Goal: Transaction & Acquisition: Purchase product/service

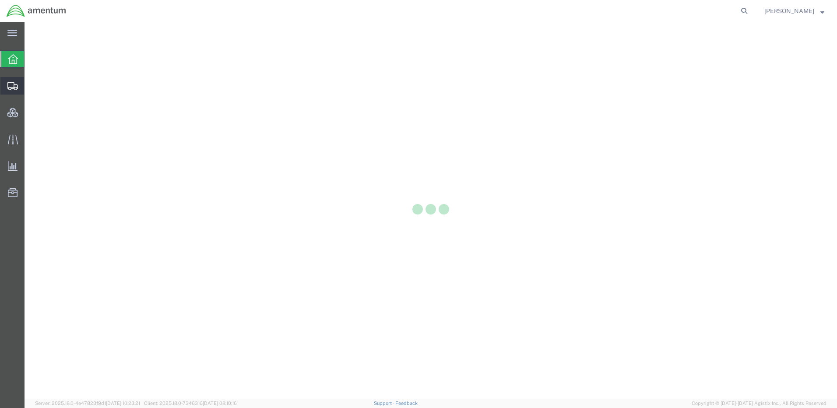
click at [11, 87] on icon at bounding box center [12, 86] width 11 height 8
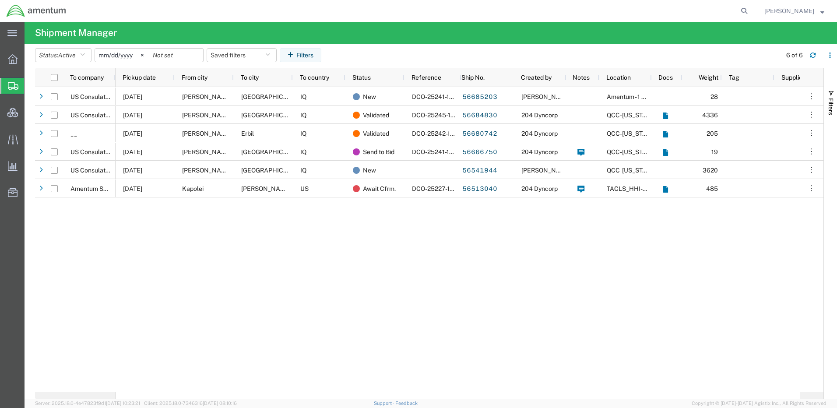
click at [0, 0] on span "Shipment Manager" at bounding box center [0, 0] width 0 height 0
click at [11, 57] on icon at bounding box center [13, 59] width 10 height 10
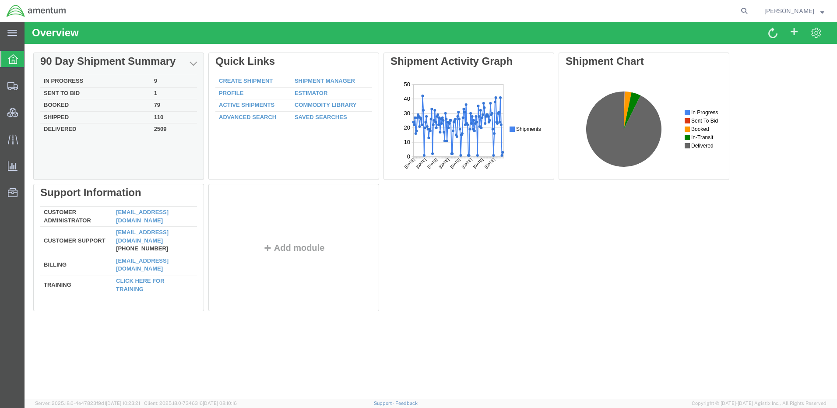
click at [57, 91] on td "Sent To Bid" at bounding box center [95, 93] width 110 height 12
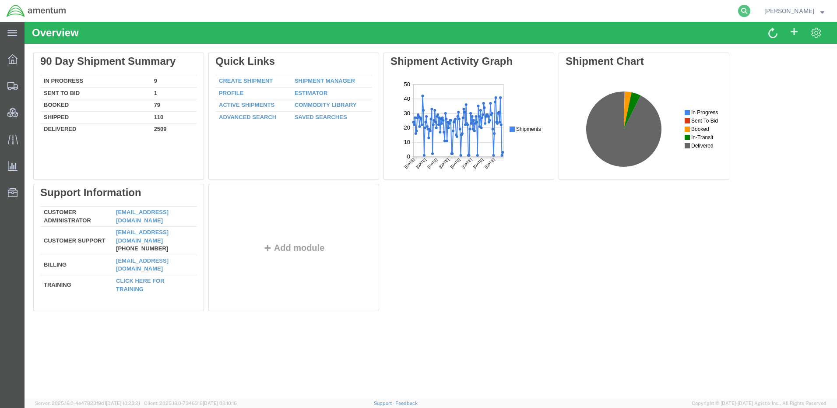
click at [750, 8] on icon at bounding box center [744, 11] width 12 height 12
click at [500, 14] on input "566666750" at bounding box center [605, 10] width 266 height 21
type input "56666750"
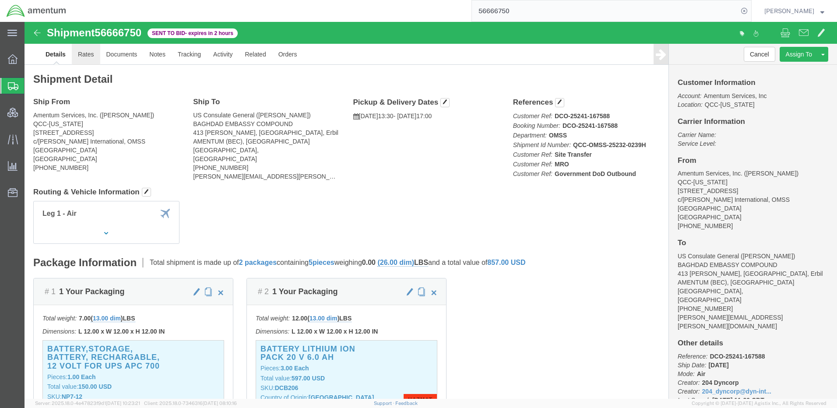
click link "Rates"
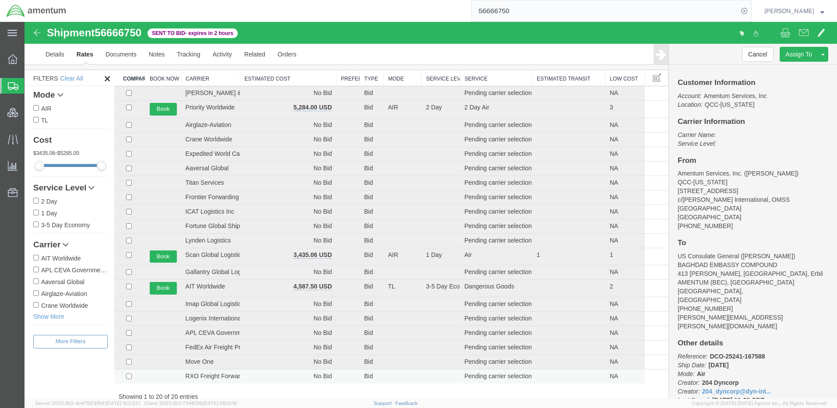
scroll to position [44, 0]
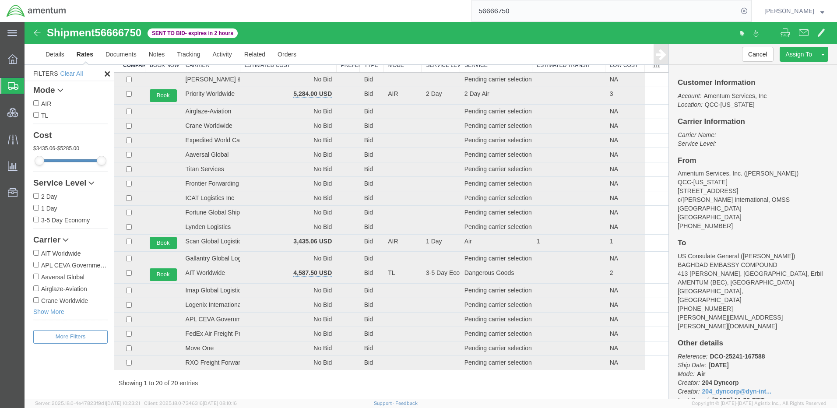
click at [688, 16] on input "56666750" at bounding box center [605, 10] width 266 height 21
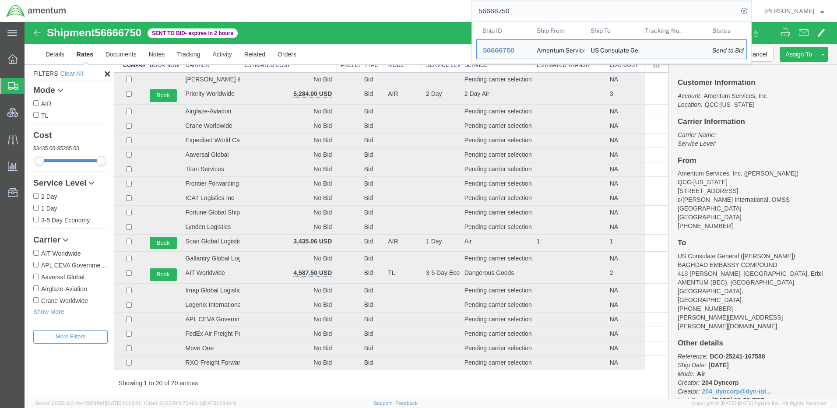
click at [822, 11] on strong "button" at bounding box center [822, 10] width 4 height 3
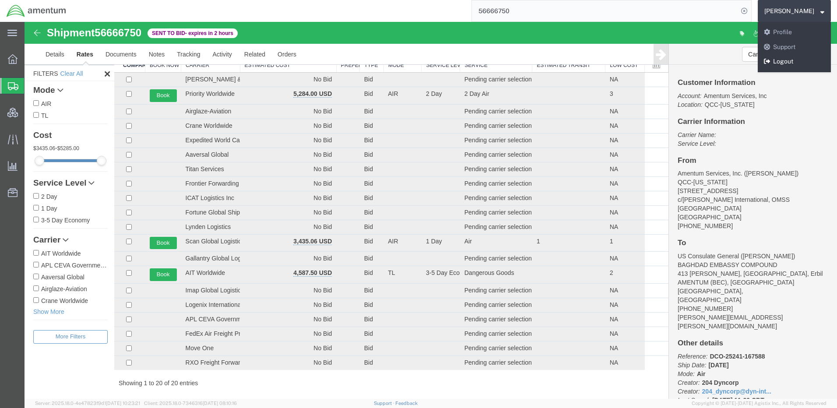
drag, startPoint x: 797, startPoint y: 61, endPoint x: 649, endPoint y: 42, distance: 148.7
click at [797, 61] on link "Logout" at bounding box center [793, 61] width 73 height 15
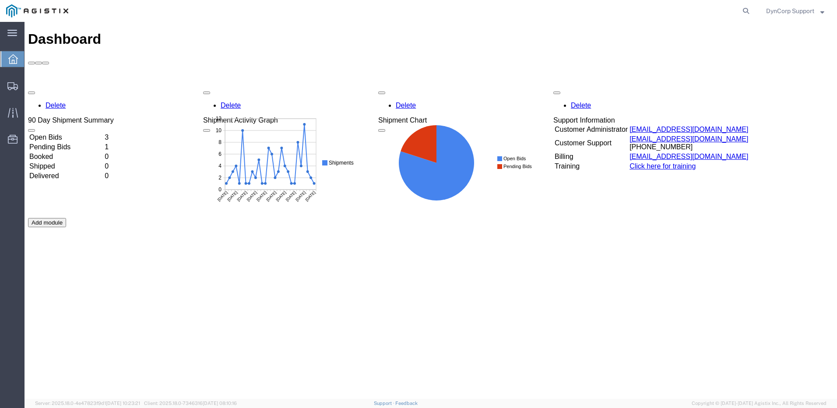
click at [58, 133] on td "Open Bids" at bounding box center [66, 137] width 74 height 9
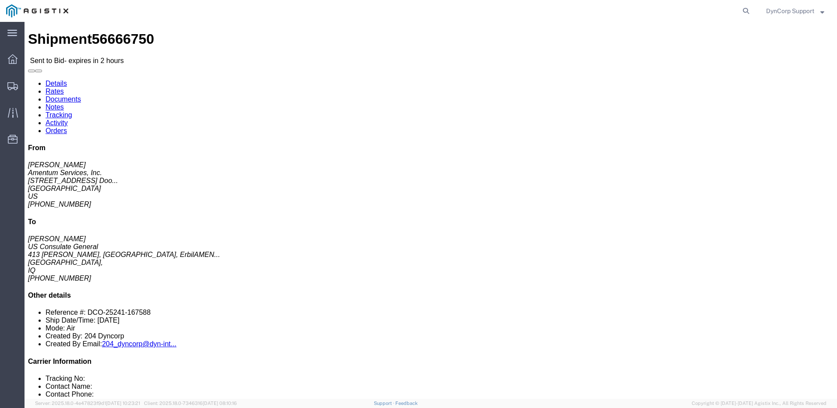
click div "References Customer Ref: DCO-25241-167588 Booking Number: DCO-25241-167588 Depa…"
click link "Rates"
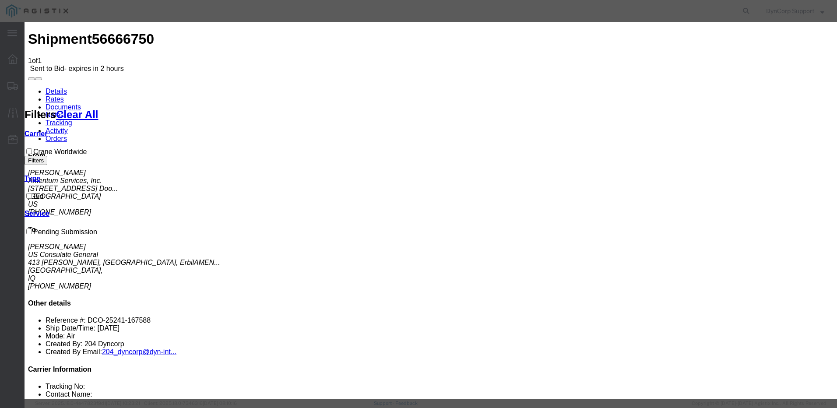
select select "141"
select select "14189"
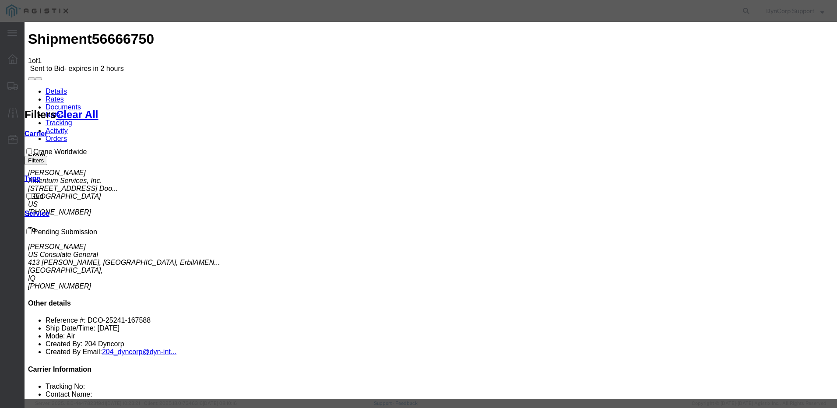
type input "56666750"
drag, startPoint x: 384, startPoint y: 204, endPoint x: 381, endPoint y: 198, distance: 7.2
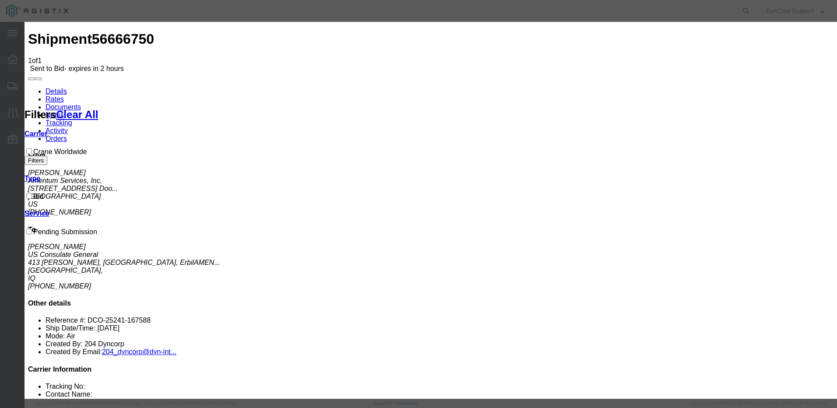
select select "AIR"
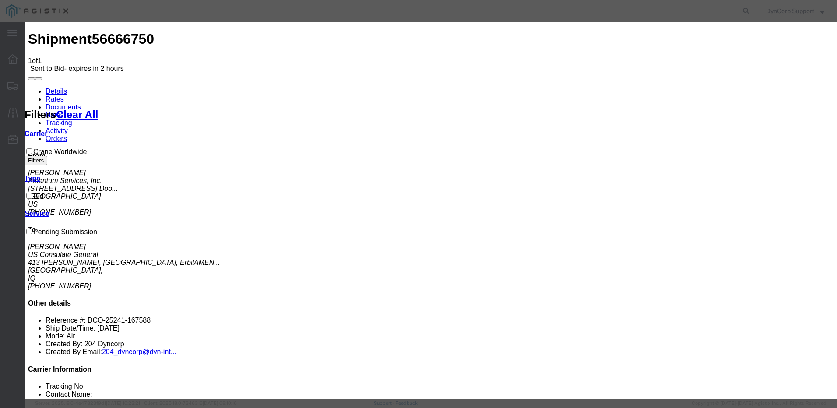
type input "3008.40"
type textarea "Requires dip note approval, takes about 2-3 weeks."
drag, startPoint x: 613, startPoint y: 200, endPoint x: 625, endPoint y: 200, distance: 12.3
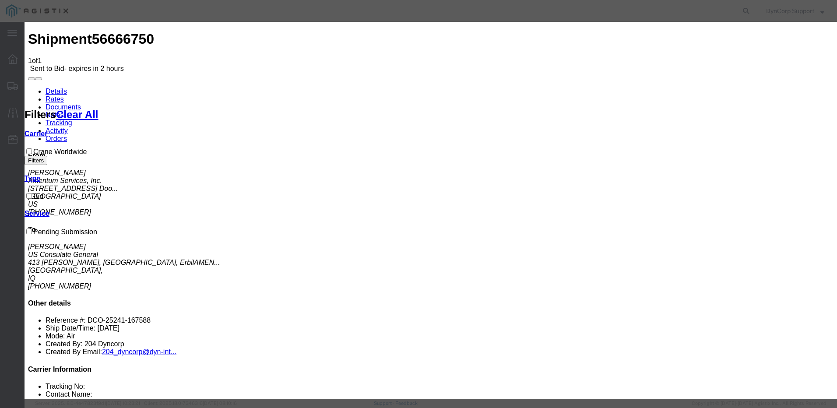
drag, startPoint x: 624, startPoint y: 199, endPoint x: 545, endPoint y: 203, distance: 78.9
type input "2983.33"
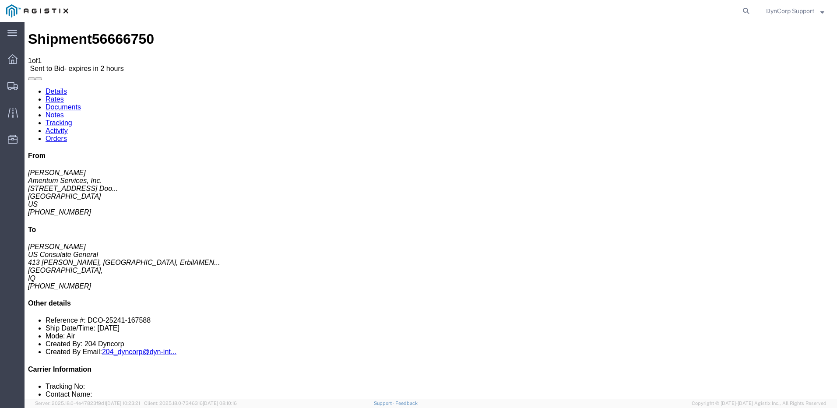
click at [13, 55] on icon at bounding box center [13, 59] width 10 height 10
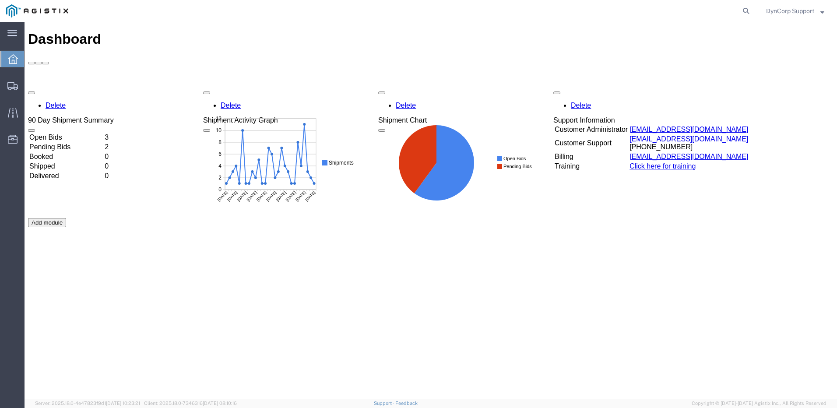
click at [52, 133] on td "Open Bids" at bounding box center [66, 137] width 74 height 9
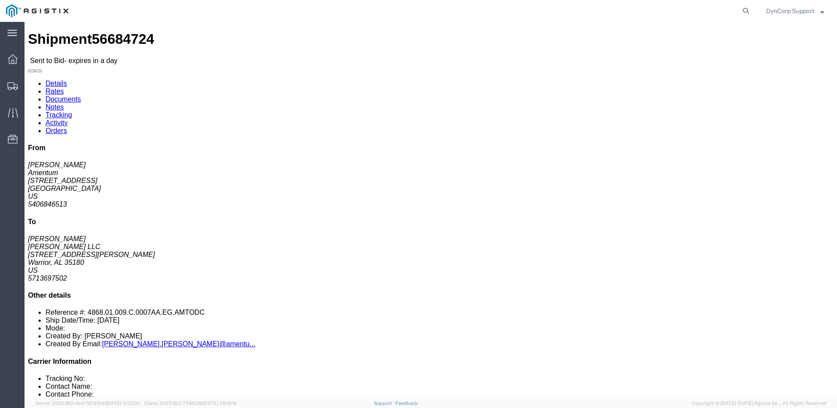
click div "Ship From [GEOGRAPHIC_DATA] ([PERSON_NAME]) [STREET_ADDRESS] 5406846513 Business"
click span "56684724"
copy span "56684724"
drag, startPoint x: 8, startPoint y: 102, endPoint x: 87, endPoint y: 102, distance: 79.2
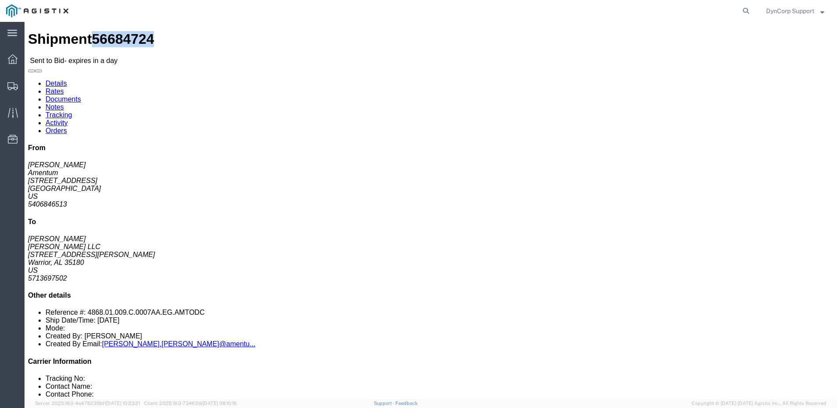
click div "Ship From [GEOGRAPHIC_DATA] ([PERSON_NAME]) [STREET_ADDRESS] 5406846513 Business"
copy address "[GEOGRAPHIC_DATA]"
drag, startPoint x: 168, startPoint y: 101, endPoint x: 217, endPoint y: 102, distance: 49.0
click address "[PERSON_NAME] LLC ([PERSON_NAME]) [STREET_ADDRESS][PERSON_NAME] 5713697502 Busi…"
copy address "Warrior, AL 35180"
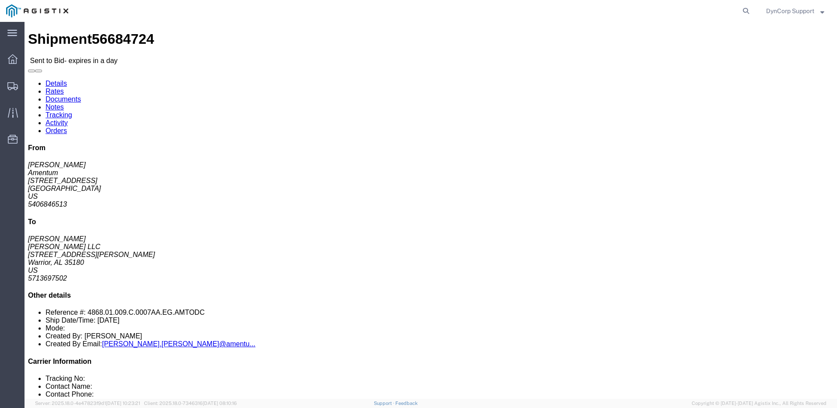
click link "Tracking"
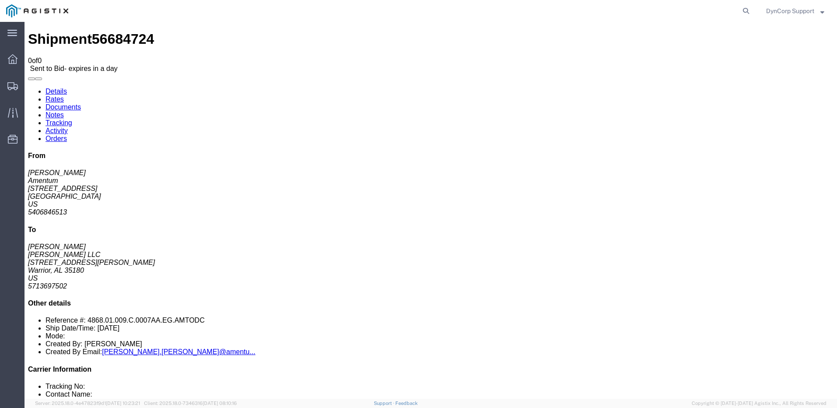
click at [64, 111] on link "Notes" at bounding box center [55, 114] width 18 height 7
click at [56, 88] on link "Details" at bounding box center [56, 91] width 21 height 7
drag, startPoint x: 10, startPoint y: 69, endPoint x: 87, endPoint y: 102, distance: 83.3
click div "Ship From Amentum ([PERSON_NAME]) [STREET_ADDRESS] 5406846513 Business"
copy div "Ship From Amentum ([PERSON_NAME]) [STREET_ADDRESS]"
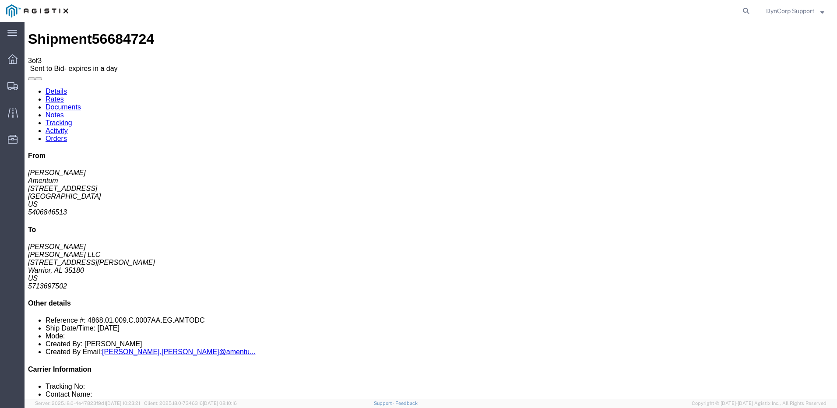
drag, startPoint x: 168, startPoint y: 68, endPoint x: 217, endPoint y: 102, distance: 60.0
click div "Ship To [PERSON_NAME] LLC ([PERSON_NAME]) [STREET_ADDRESS][PERSON_NAME] 5713697…"
copy div "Ship To [PERSON_NAME] LLC ([PERSON_NAME]) [STREET_ADDRESS][PERSON_NAME]"
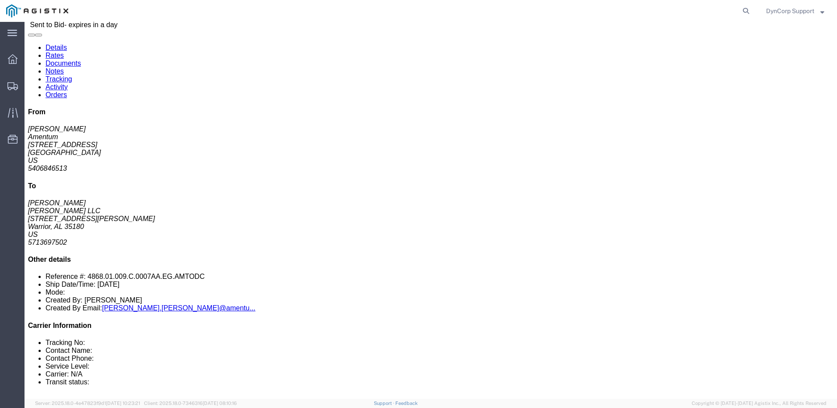
scroll to position [88, 0]
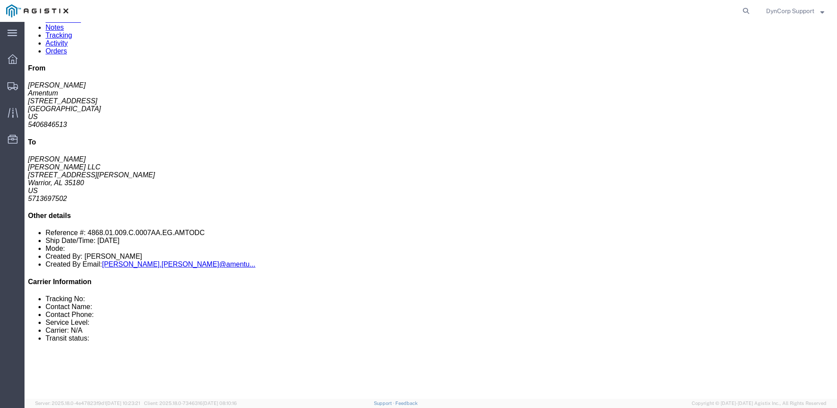
click div "1 Your Packaging Total weight: 7000.00 LBS Dimensions: L 97.20 x W 68.40 x H 64…"
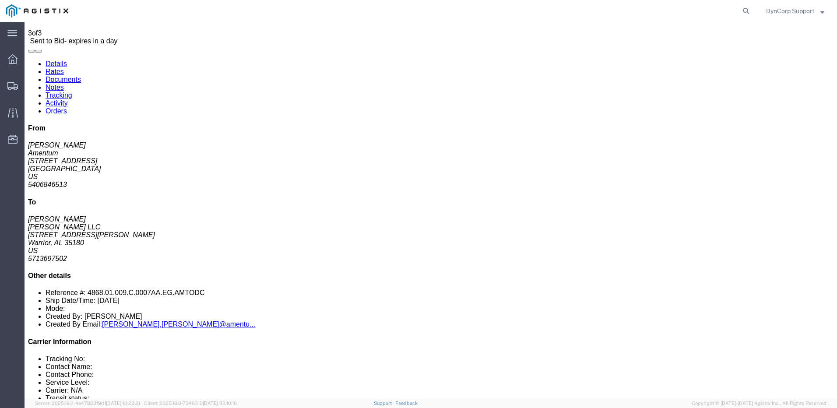
scroll to position [0, 0]
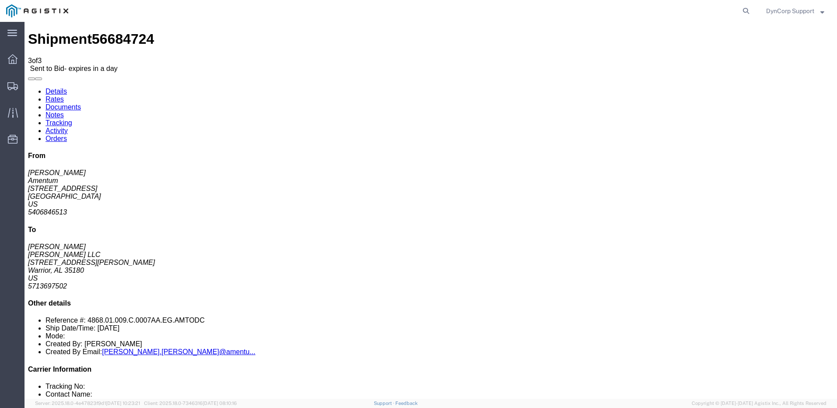
click link "Documents"
click at [55, 88] on link "Details" at bounding box center [56, 91] width 21 height 7
click at [11, 34] on icon at bounding box center [12, 33] width 10 height 7
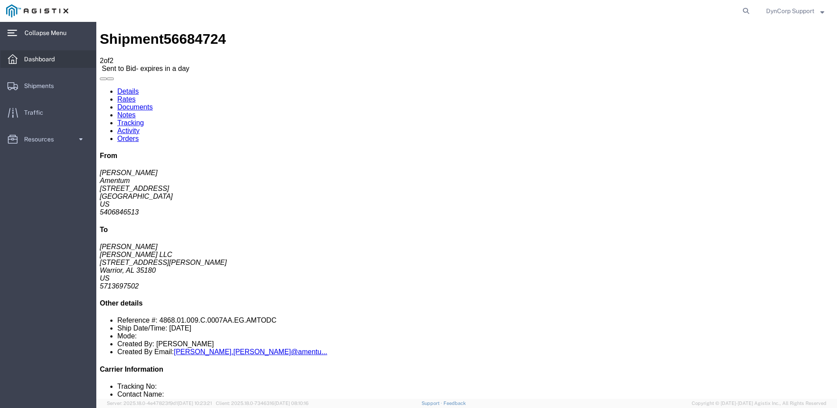
click at [37, 57] on span "Dashboard" at bounding box center [42, 59] width 37 height 18
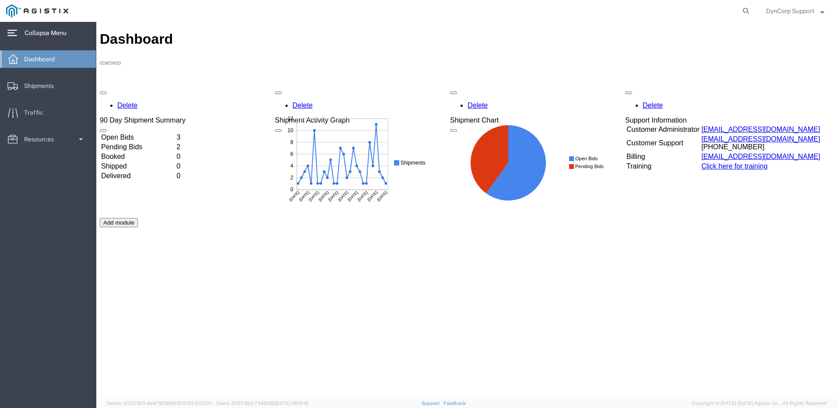
click at [141, 133] on td "Open Bids" at bounding box center [138, 137] width 74 height 9
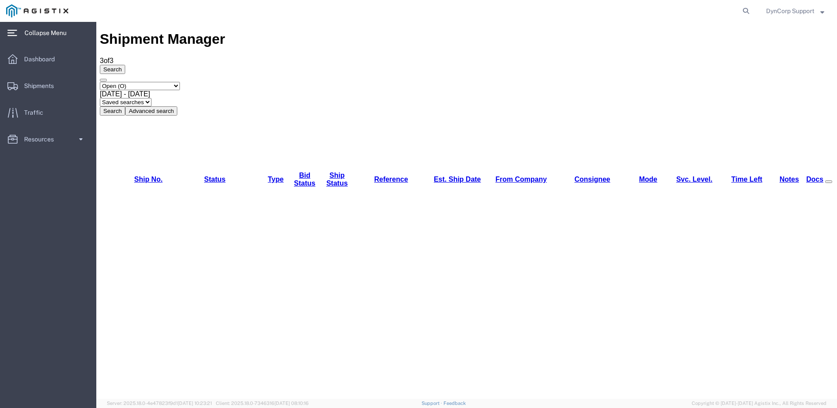
click at [38, 35] on span "Collapse Menu" at bounding box center [49, 33] width 48 height 18
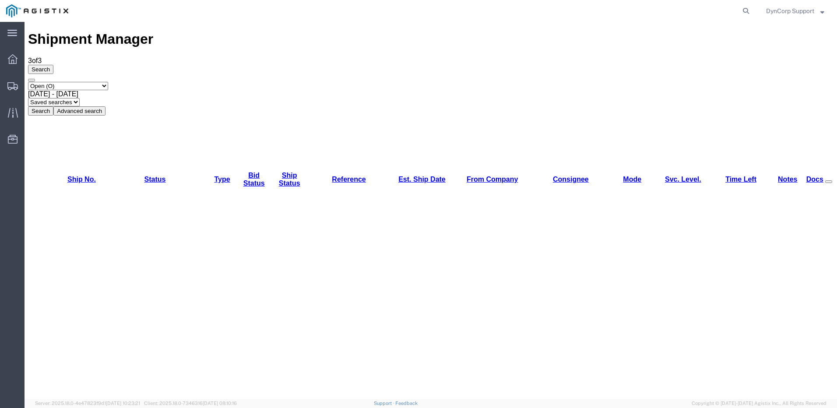
drag, startPoint x: 91, startPoint y: 112, endPoint x: 47, endPoint y: 115, distance: 43.4
copy tr "56643921"
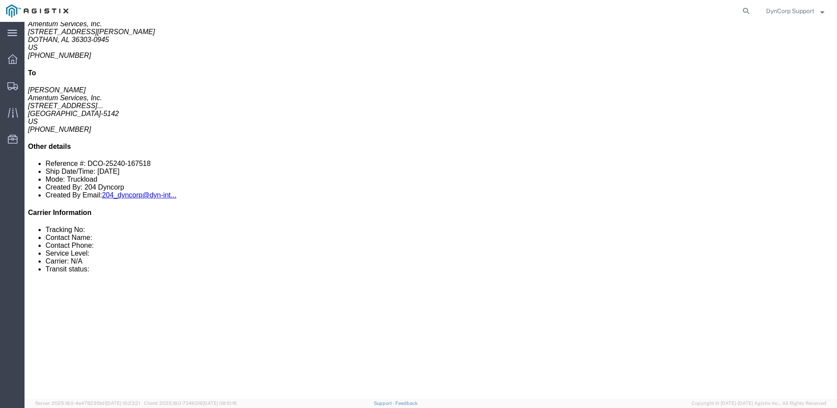
scroll to position [88, 0]
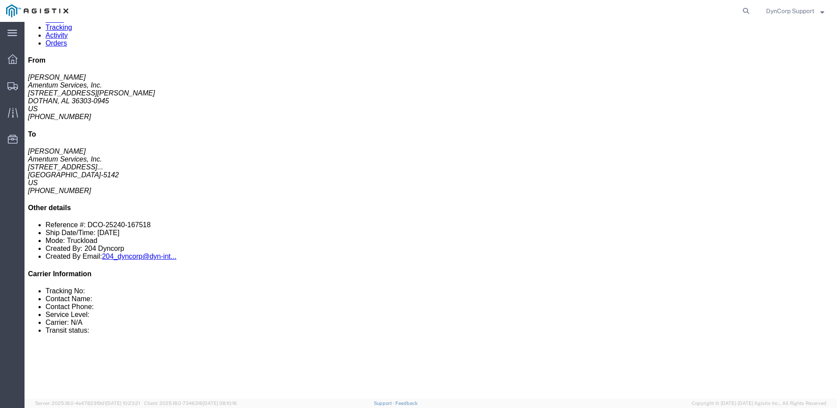
click link "Notes"
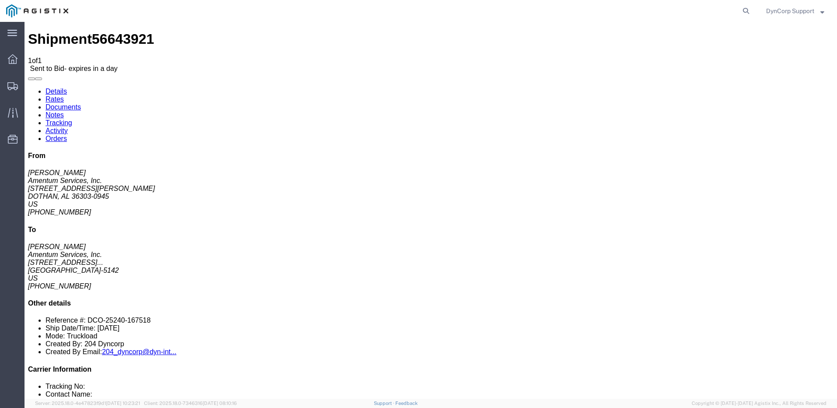
click at [64, 95] on link "Rates" at bounding box center [55, 98] width 18 height 7
click at [11, 85] on icon at bounding box center [12, 86] width 11 height 8
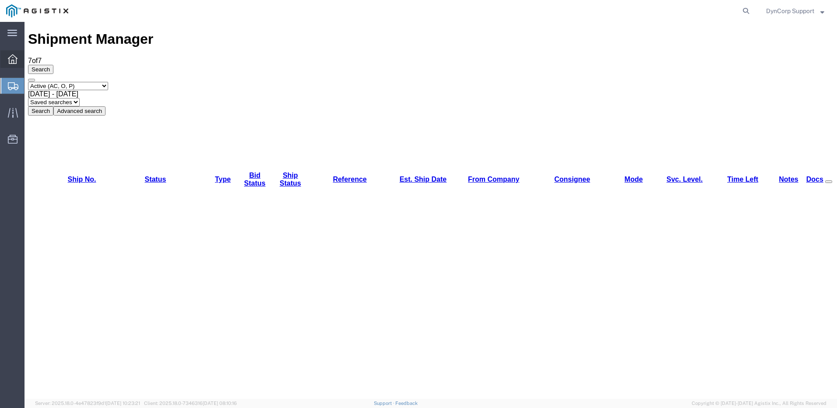
click at [12, 56] on icon at bounding box center [13, 59] width 10 height 10
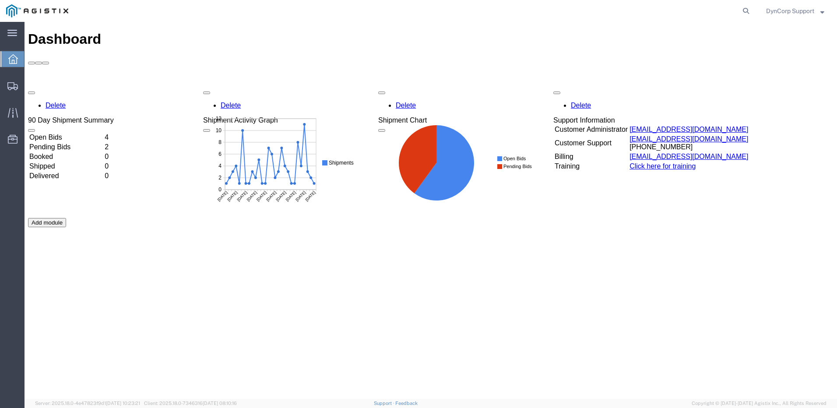
click at [61, 133] on td "Open Bids" at bounding box center [66, 137] width 74 height 9
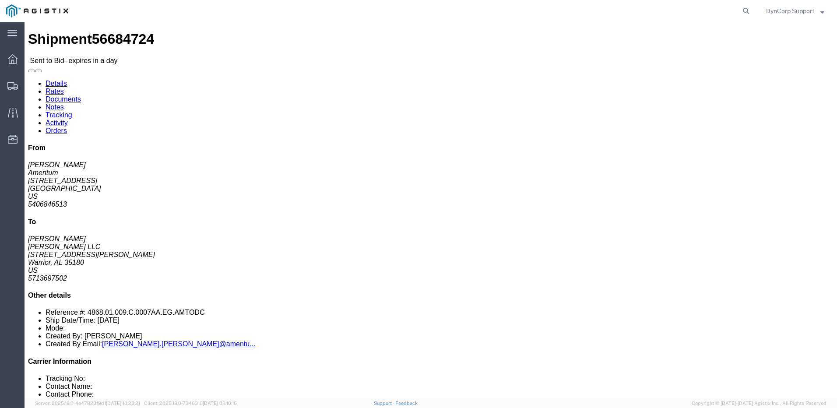
click link "Rates"
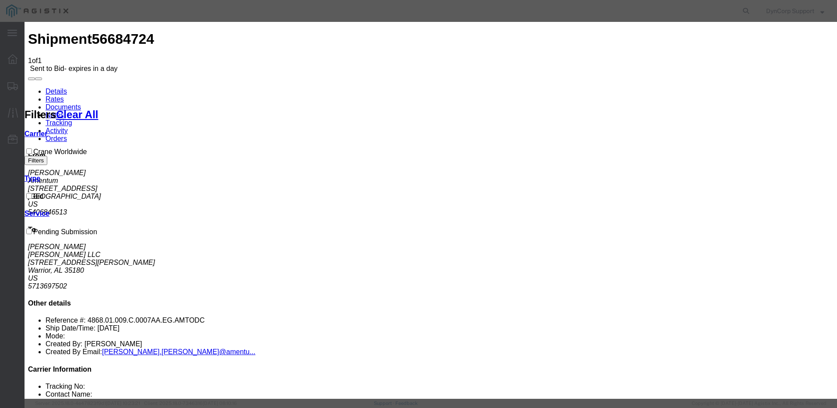
select select "141"
drag, startPoint x: 469, startPoint y: 131, endPoint x: 462, endPoint y: 106, distance: 26.0
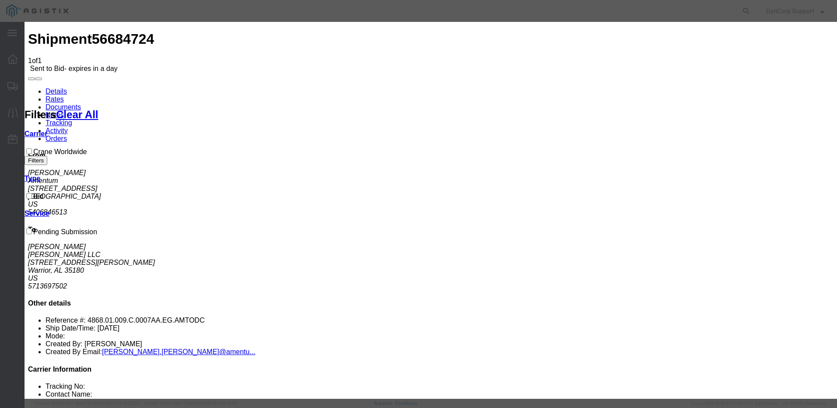
select select "1172"
type input "56684724"
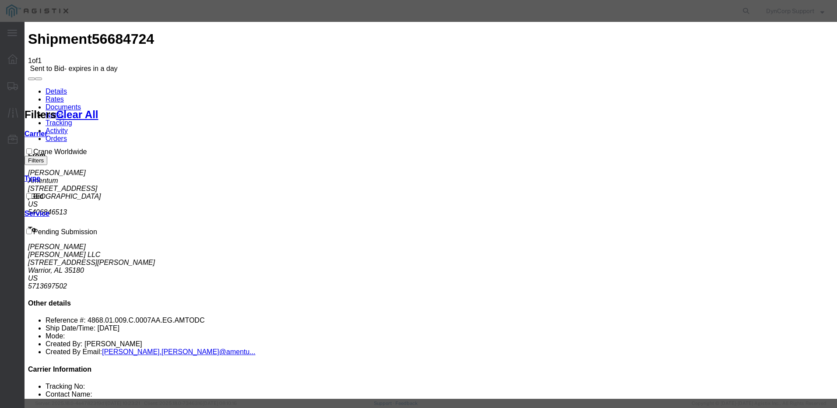
select select "1171"
select select "TL"
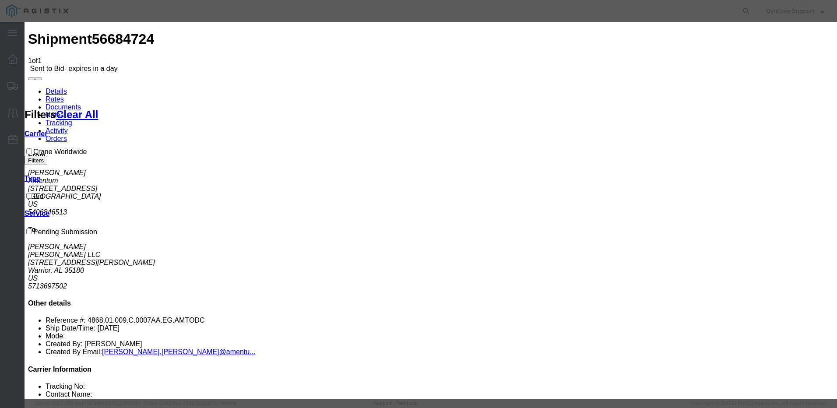
type input "2175"
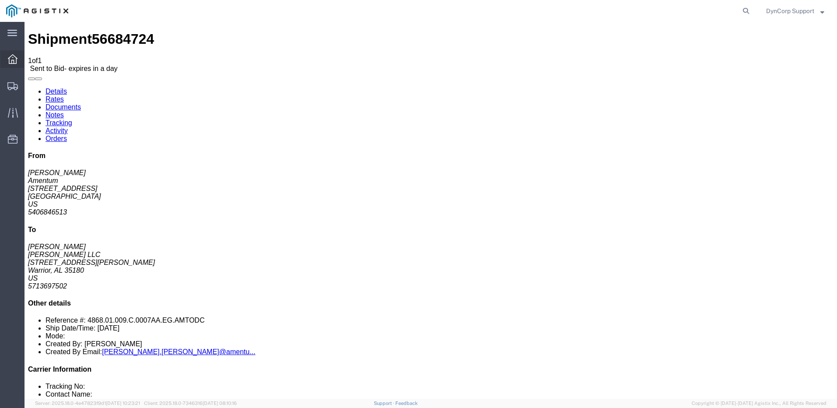
click at [14, 61] on icon at bounding box center [13, 59] width 10 height 10
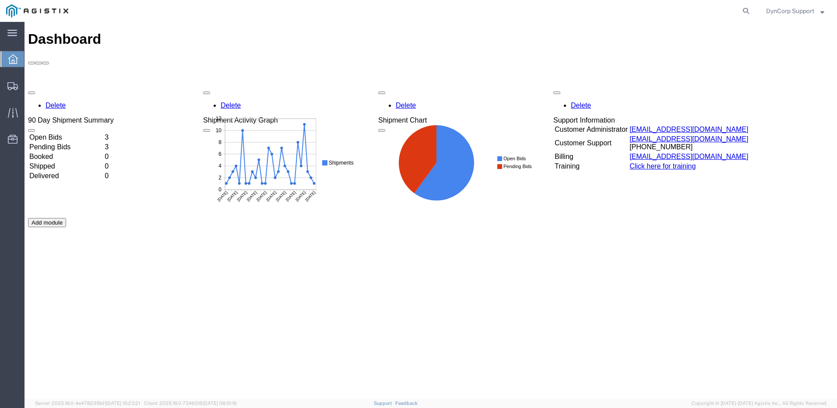
click at [60, 133] on td "Open Bids" at bounding box center [66, 137] width 74 height 9
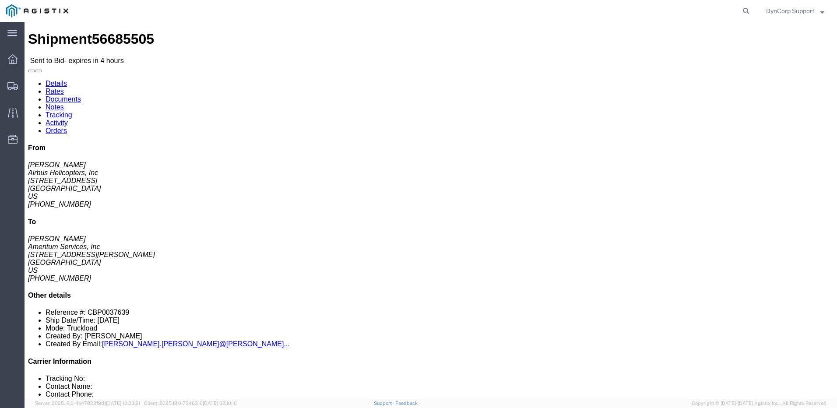
click div "Leg 1 - Truckload Vehicle 1: Flat Bed Number of trucks: 1"
click address "Amentum Services, Inc ([PERSON_NAME]) [STREET_ADDRESS][PERSON_NAME] [PHONE_NUMB…"
click span "56685505"
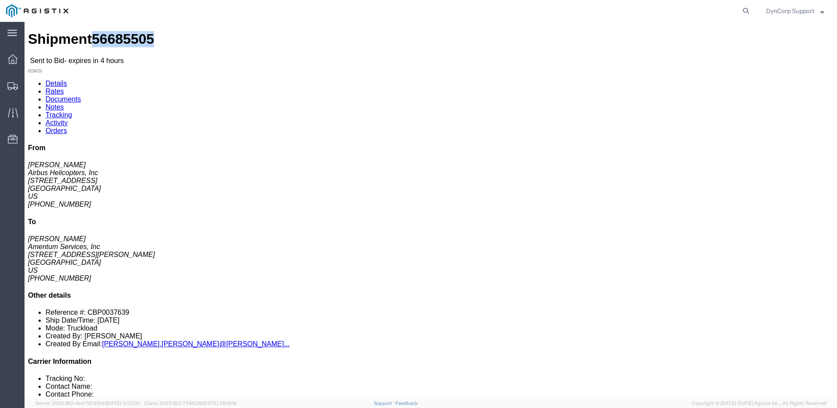
copy span "56685505"
click address "Airbus Helicopters, Inc ([PERSON_NAME]) [STREET_ADDRESS] [PHONE_NUMBER] [EMAIL_…"
drag, startPoint x: 78, startPoint y: 102, endPoint x: 4, endPoint y: 105, distance: 73.6
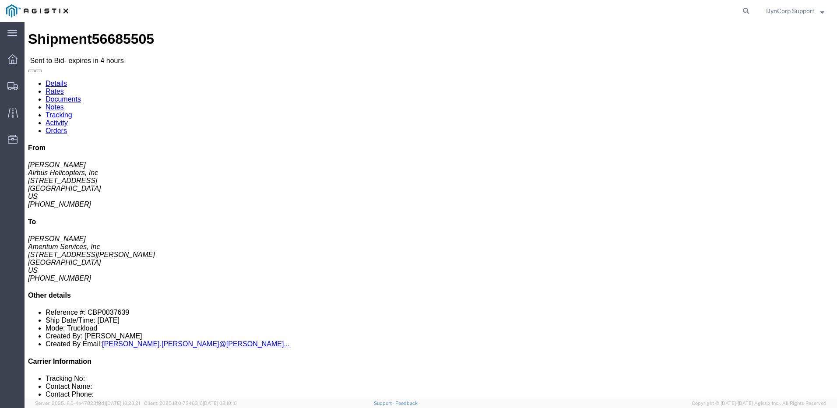
click div "Ship From Airbus Helicopters, Inc ([PERSON_NAME]) [STREET_ADDRESS] [PHONE_NUMBE…"
copy address "[GEOGRAPHIC_DATA]"
drag, startPoint x: 168, startPoint y: 102, endPoint x: 218, endPoint y: 104, distance: 50.8
click address "Amentum Services, Inc ([PERSON_NAME]) [STREET_ADDRESS][PERSON_NAME] [PHONE_NUMB…"
copy address "[GEOGRAPHIC_DATA]"
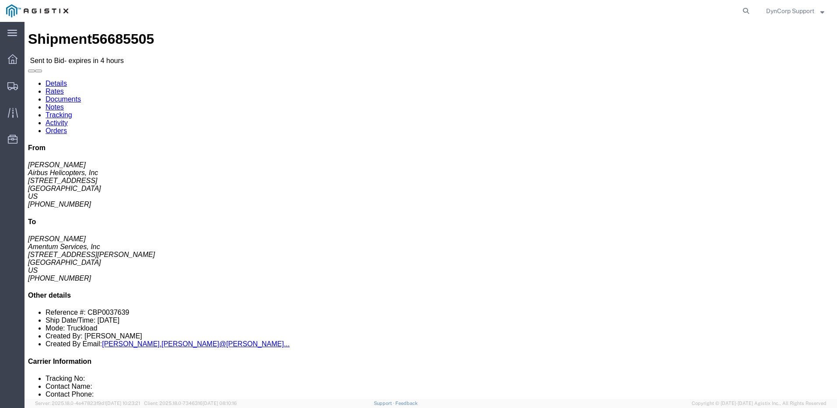
drag, startPoint x: 10, startPoint y: 70, endPoint x: 79, endPoint y: 99, distance: 75.7
click div "Ship From Airbus Helicopters, Inc ([PERSON_NAME]) [STREET_ADDRESS] [PHONE_NUMBE…"
copy div "Ship From Airbus Helicopters, Inc ([PERSON_NAME]) [STREET_ADDRESS]"
click h4 "Ship To"
drag, startPoint x: 167, startPoint y: 71, endPoint x: 225, endPoint y: 103, distance: 66.2
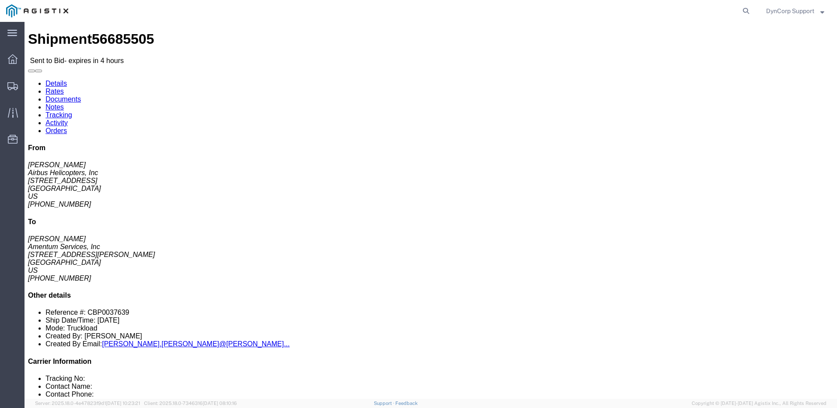
click div "Ship To Amentum Services, Inc ([PERSON_NAME]) [STREET_ADDRESS][PERSON_NAME] [PH…"
click h2 "Shipment Detail"
click at [13, 59] on icon at bounding box center [13, 59] width 10 height 10
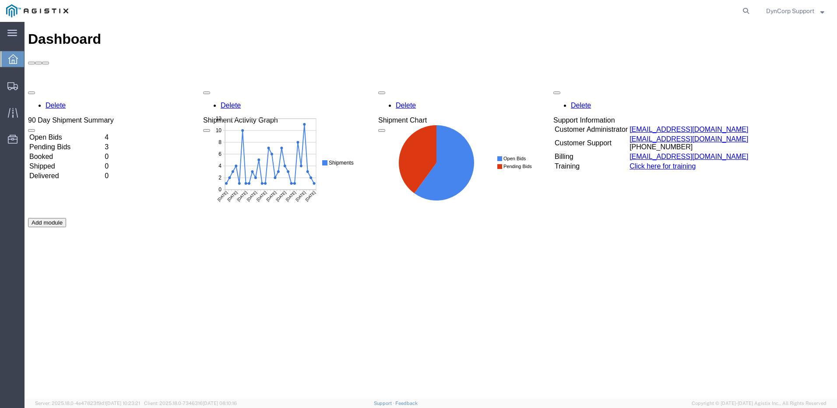
click at [71, 133] on td "Open Bids" at bounding box center [66, 137] width 74 height 9
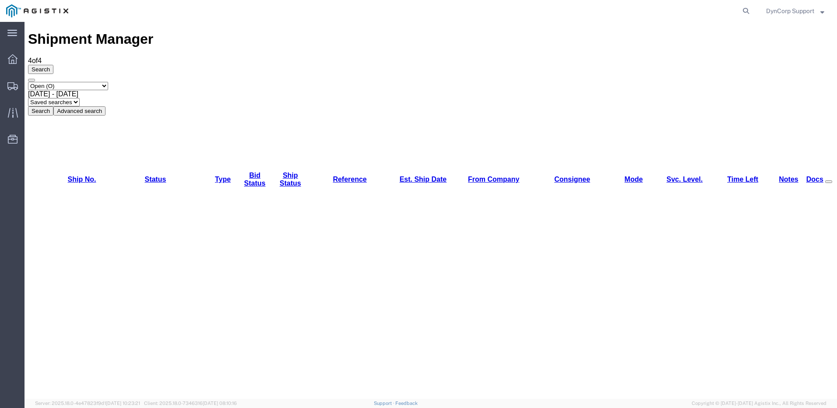
click at [734, 175] on link "Time Left" at bounding box center [742, 178] width 31 height 7
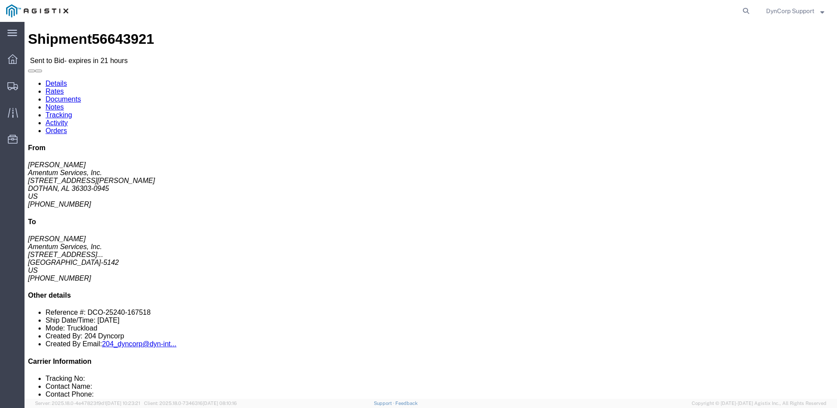
click link "Rates"
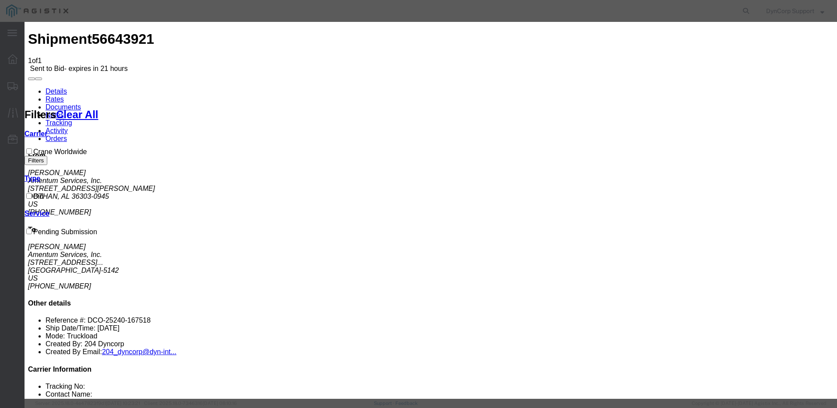
select select "141"
select select "11994"
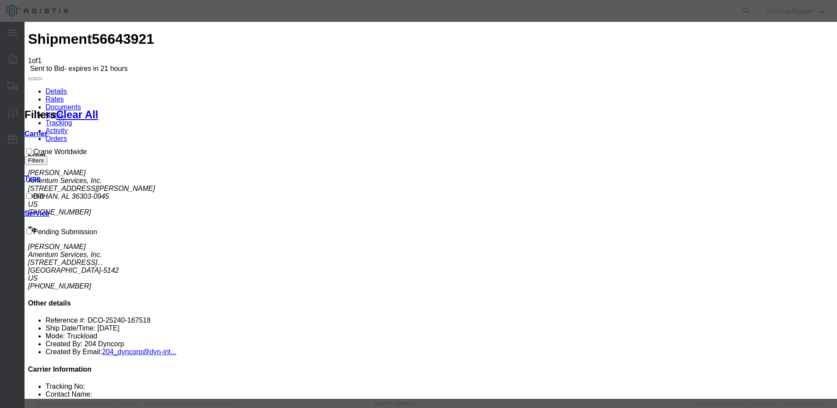
type input "56643921"
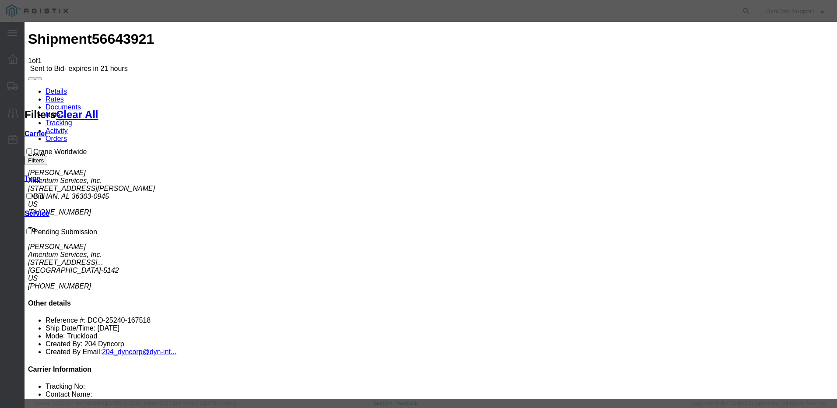
select select "TL"
type input "6200"
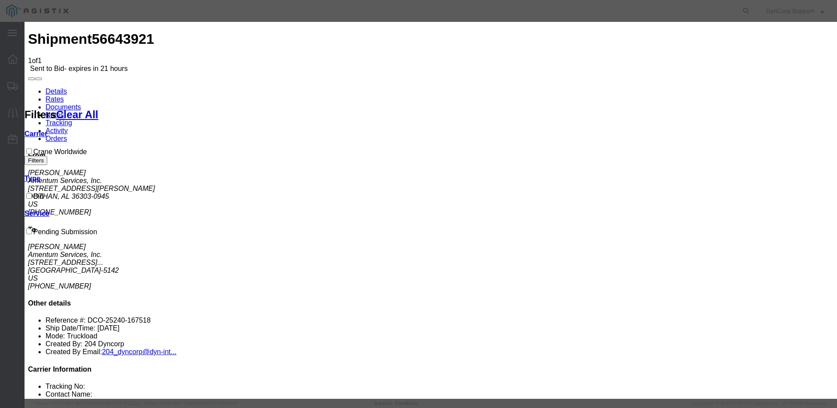
scroll to position [101, 0]
paste textarea "Add $100 if tarps are needed"
type textarea "Add $100 if tarps are needed"
drag, startPoint x: 621, startPoint y: 352, endPoint x: 463, endPoint y: 252, distance: 186.5
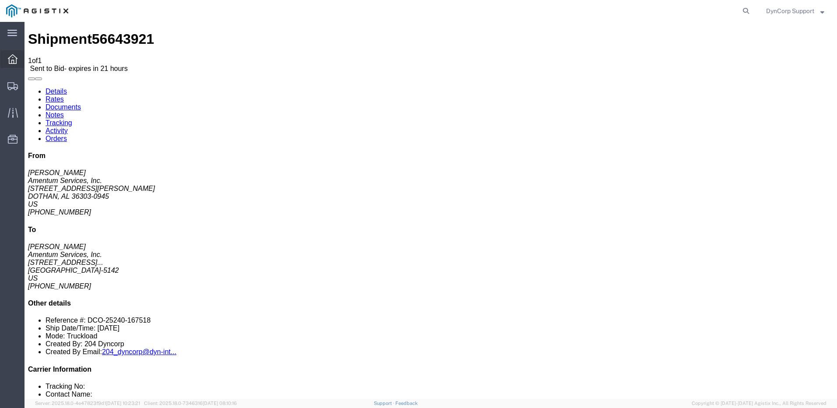
click at [17, 61] on icon at bounding box center [13, 59] width 10 height 10
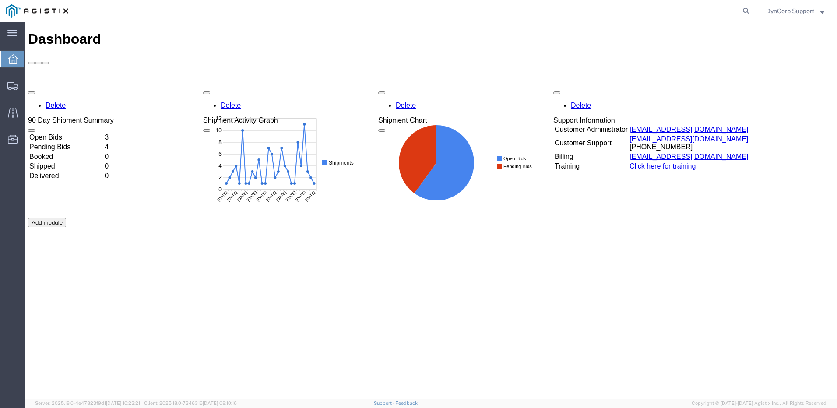
drag, startPoint x: 355, startPoint y: 235, endPoint x: 350, endPoint y: 216, distance: 19.7
click at [356, 235] on div "Delete 90 Day Shipment Summary Open Bids 3 Pending Bids 4 Booked 0 Shipped 0 De…" at bounding box center [430, 218] width 805 height 263
click at [54, 133] on td "Open Bids" at bounding box center [66, 137] width 74 height 9
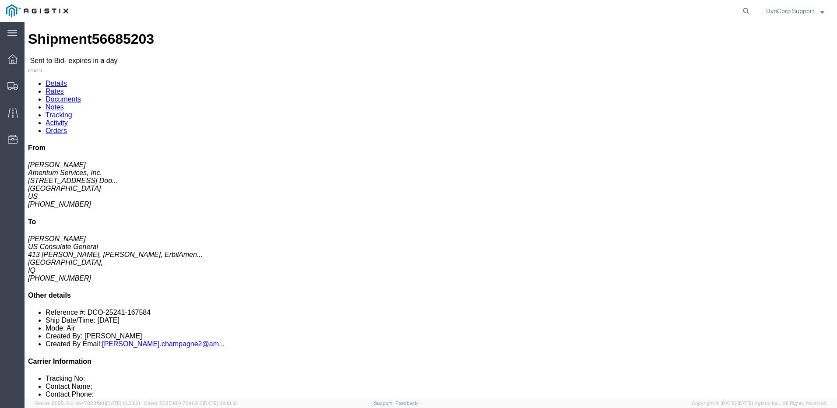
click link "Documents"
